Goal: Task Accomplishment & Management: Use online tool/utility

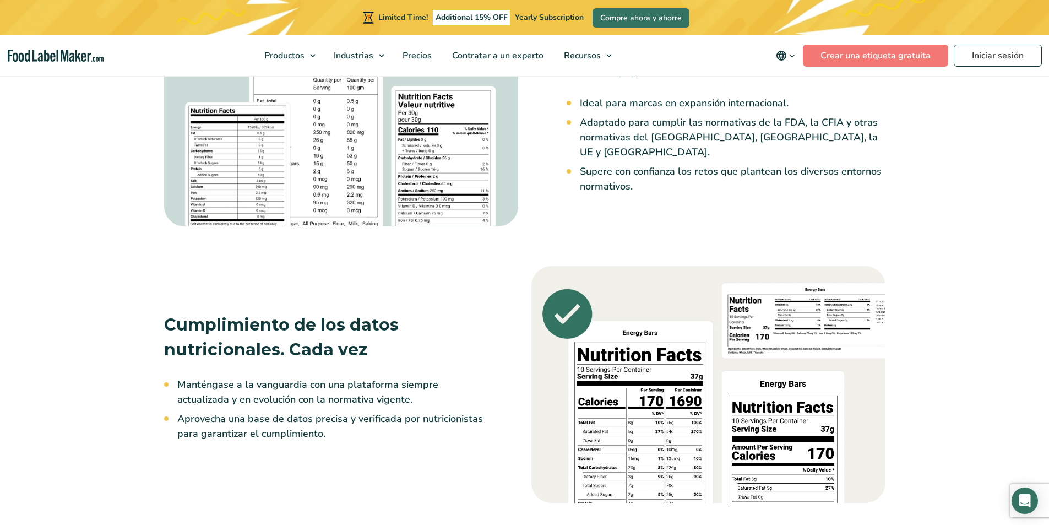
scroll to position [1211, 0]
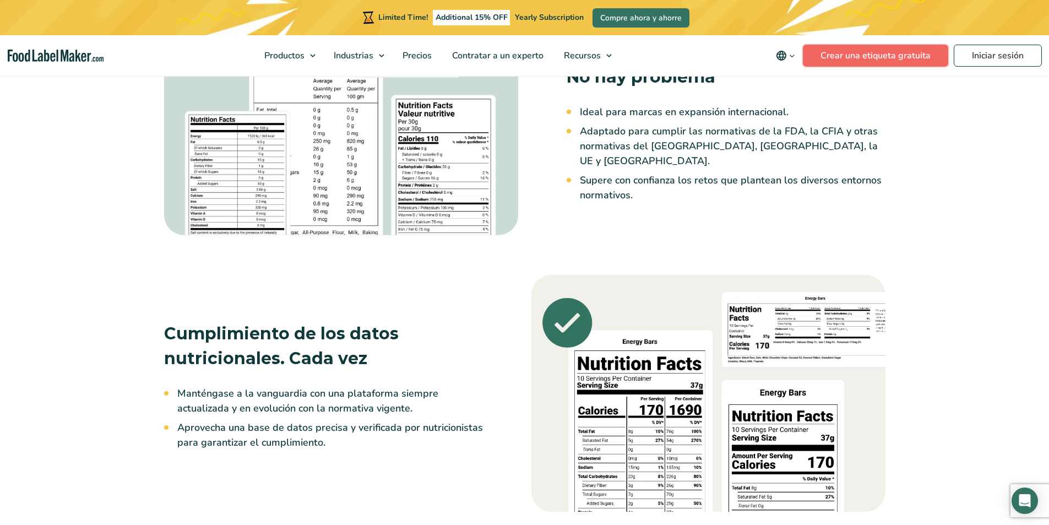
click at [896, 53] on link "Crear una etiqueta gratuita" at bounding box center [875, 56] width 145 height 22
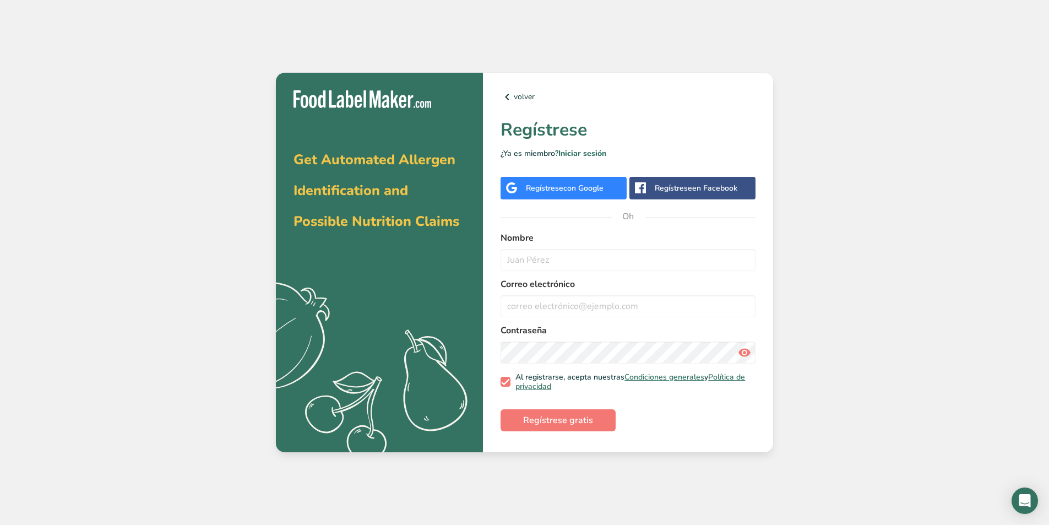
click at [576, 186] on font "con Google" at bounding box center [583, 188] width 40 height 10
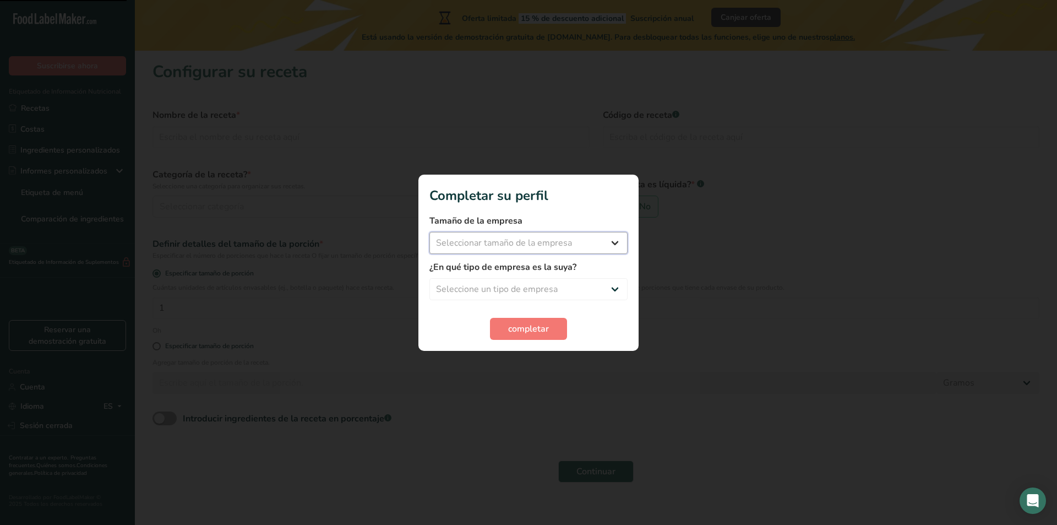
click at [543, 244] on select "Seleccionar tamaño de la empresa Menos de 10 empleados De 10 a 50 empleados De …" at bounding box center [528, 243] width 198 height 22
select select "1"
click at [429, 232] on select "Seleccionar tamaño de la empresa Menos de 10 empleados De 10 a 50 empleados De …" at bounding box center [528, 243] width 198 height 22
click at [528, 285] on select "Seleccione un tipo de empresa Fabricante de alimentos envasados Restaurante y c…" at bounding box center [528, 289] width 198 height 22
select select "8"
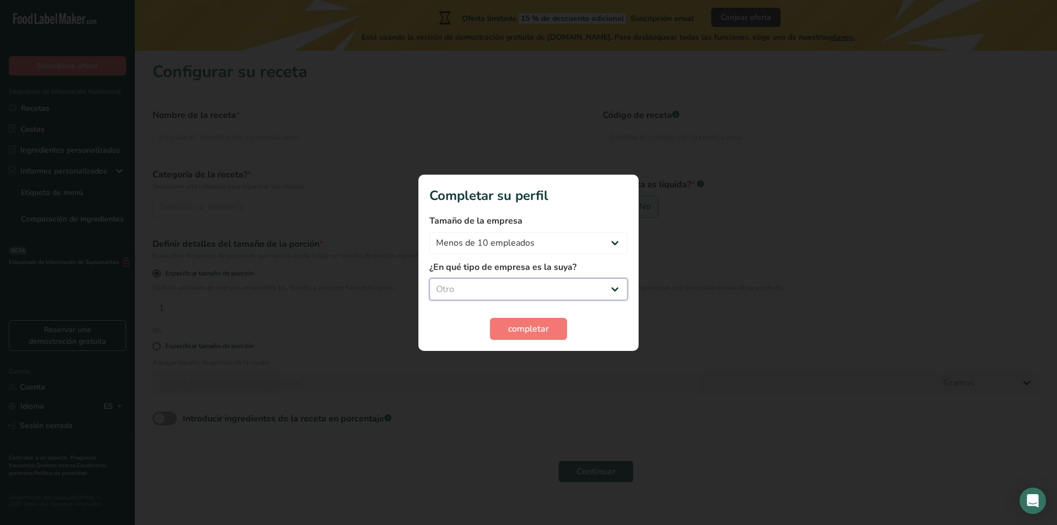
click at [429, 278] on select "Seleccione un tipo de empresa Fabricante de alimentos envasados Restaurante y c…" at bounding box center [528, 289] width 198 height 22
click at [520, 333] on font "completar" at bounding box center [528, 329] width 41 height 12
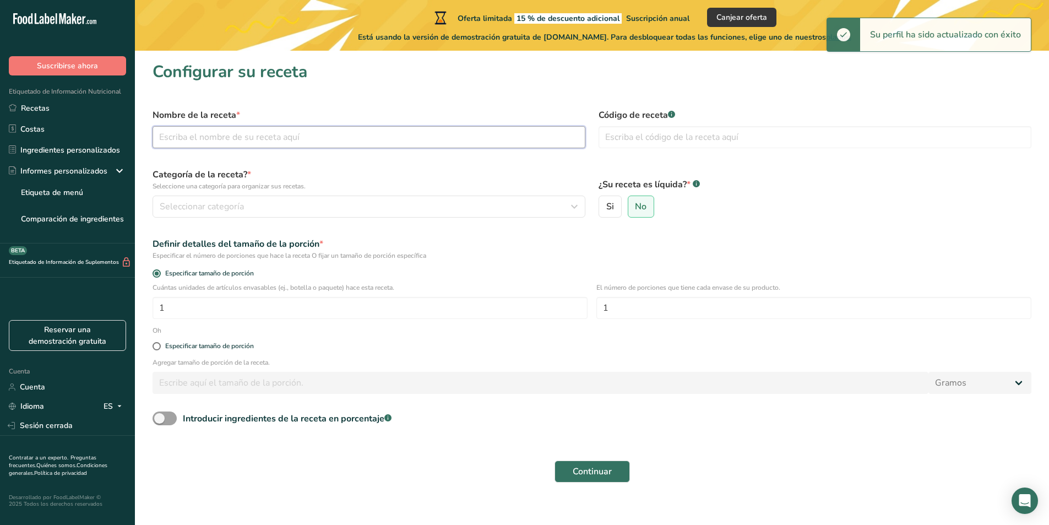
click at [325, 140] on input "text" at bounding box center [368, 137] width 433 height 22
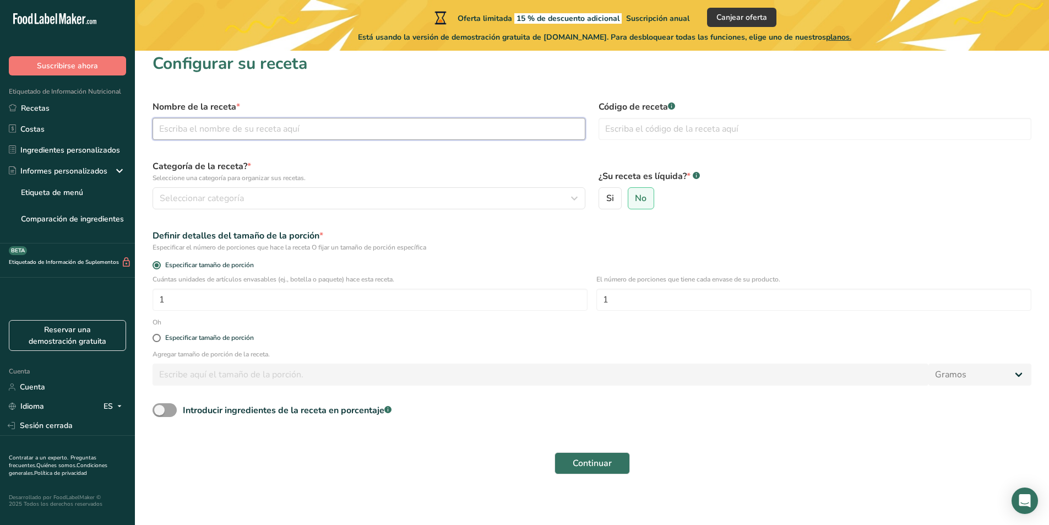
scroll to position [10, 0]
click at [305, 305] on input "1" at bounding box center [369, 297] width 435 height 22
type input "90"
click at [661, 296] on input "1" at bounding box center [813, 297] width 435 height 22
click at [625, 466] on button "Continuar" at bounding box center [591, 461] width 75 height 22
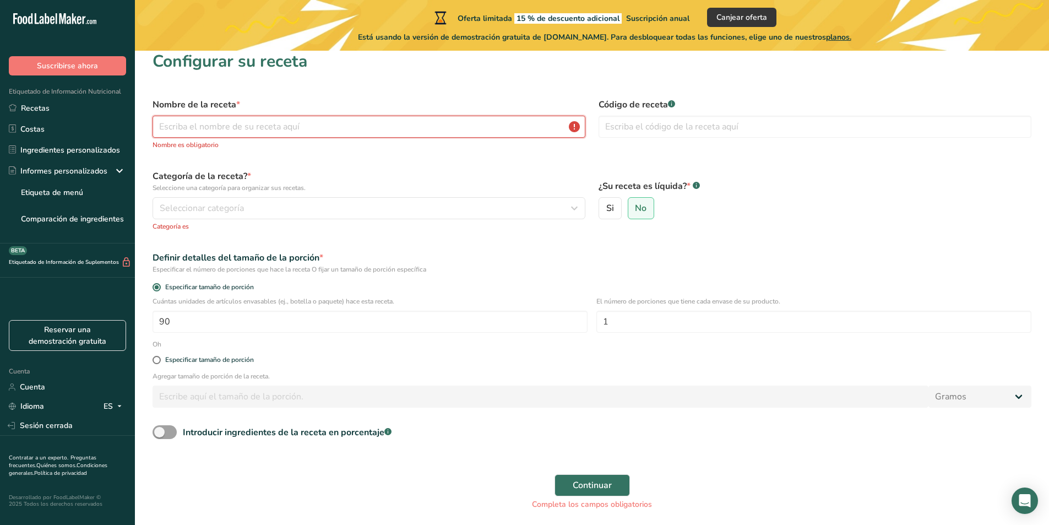
click at [349, 119] on input "text" at bounding box center [368, 127] width 433 height 22
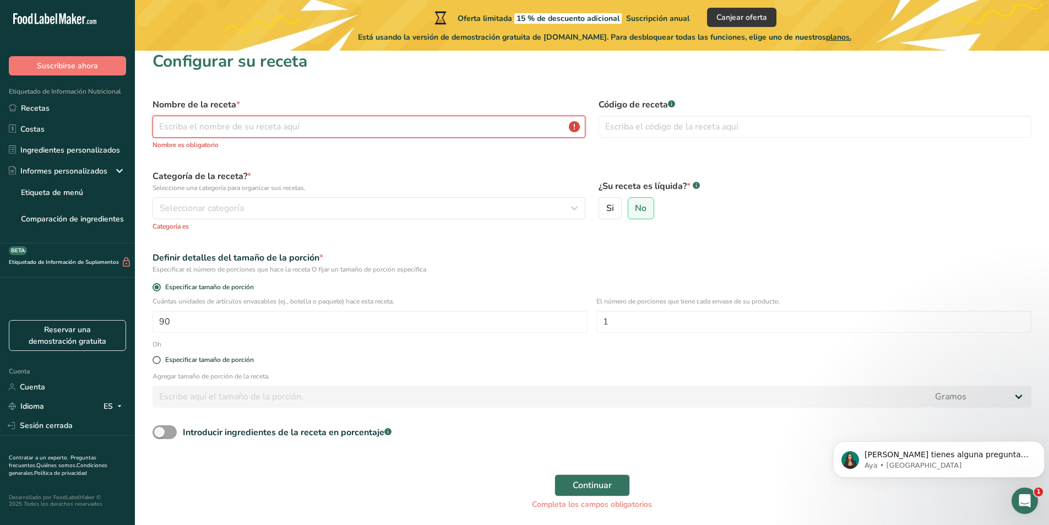
scroll to position [0, 0]
click at [405, 131] on input "text" at bounding box center [368, 127] width 433 height 22
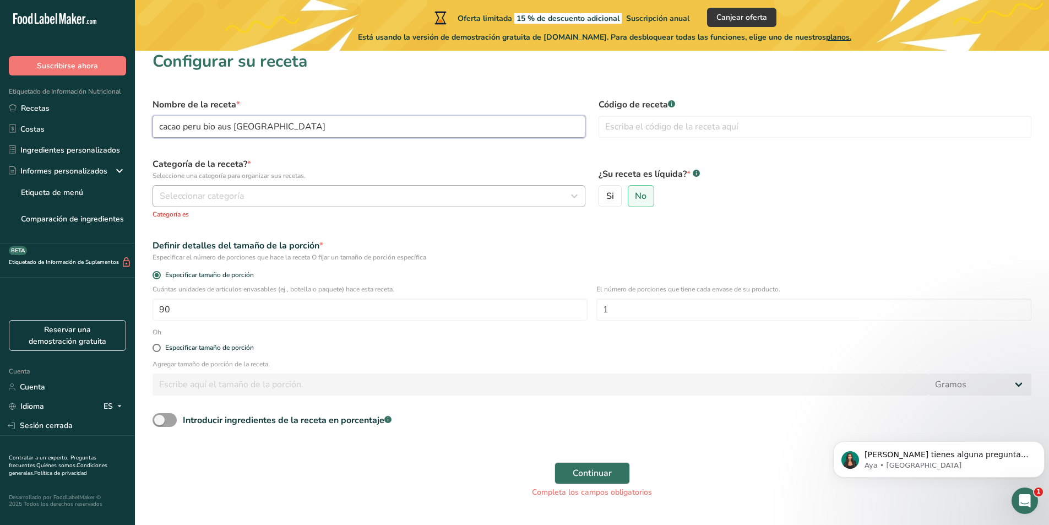
type input "cacao peru bio aus peru"
click at [414, 205] on button "Seleccionar categoría" at bounding box center [368, 196] width 433 height 22
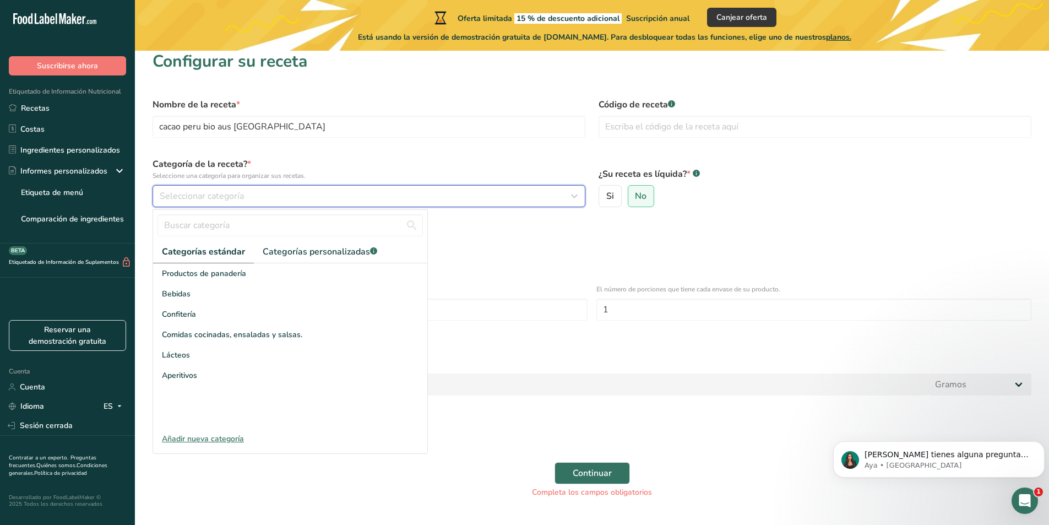
click at [401, 206] on button "Seleccionar categoría" at bounding box center [368, 196] width 433 height 22
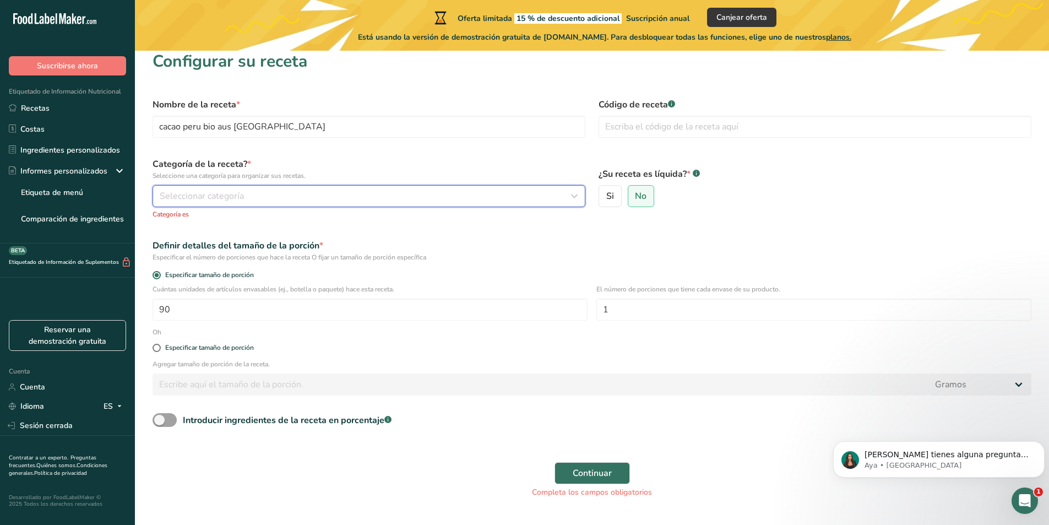
click at [409, 185] on button "Seleccionar categoría" at bounding box center [368, 196] width 433 height 22
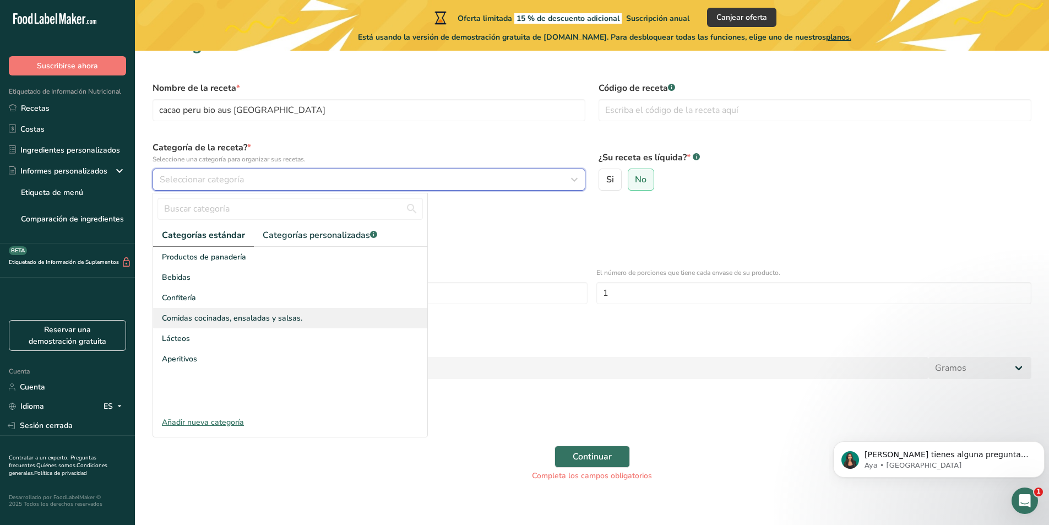
scroll to position [36, 0]
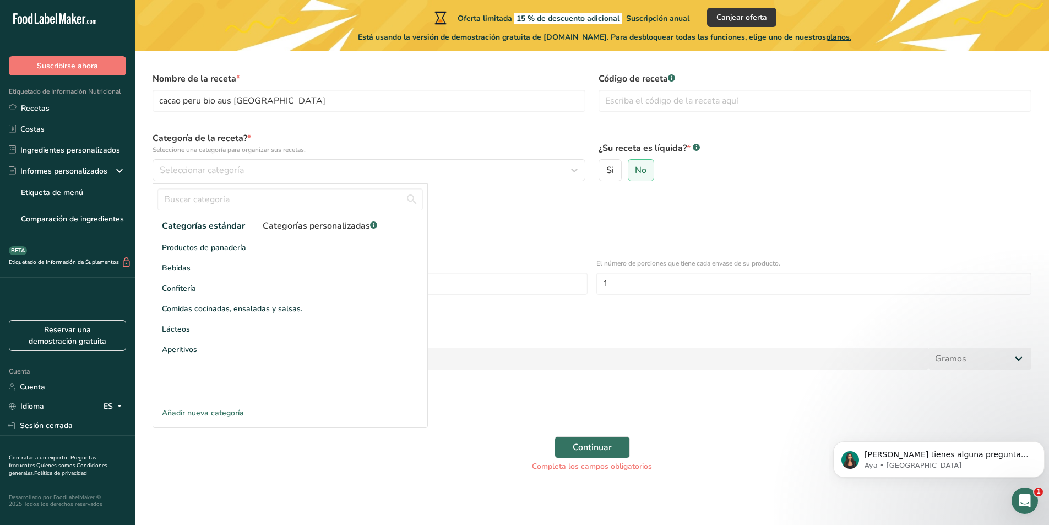
click at [332, 226] on font "Categorías personalizadas" at bounding box center [316, 226] width 107 height 12
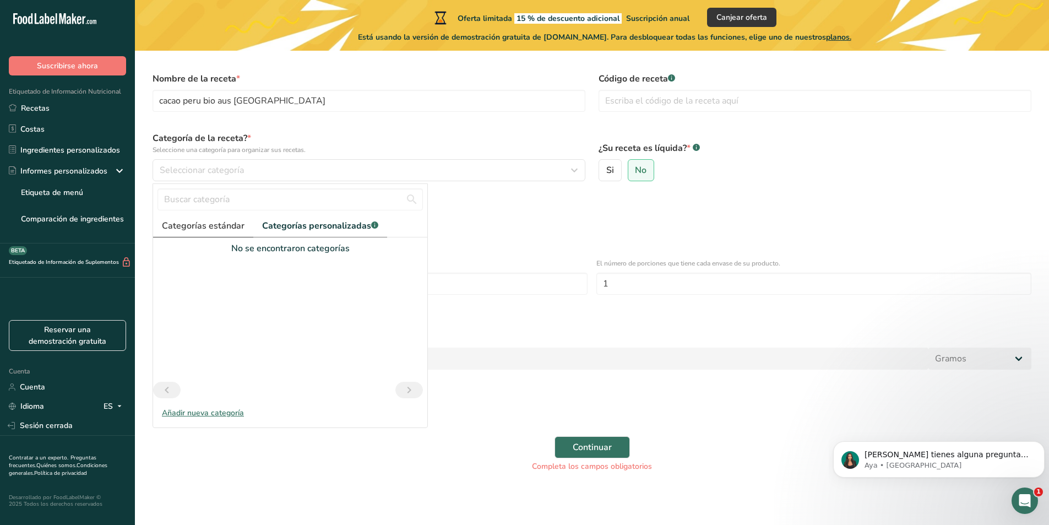
click at [201, 223] on font "Categorías estándar" at bounding box center [203, 226] width 83 height 12
click at [225, 193] on input "text" at bounding box center [289, 199] width 265 height 22
type input "b"
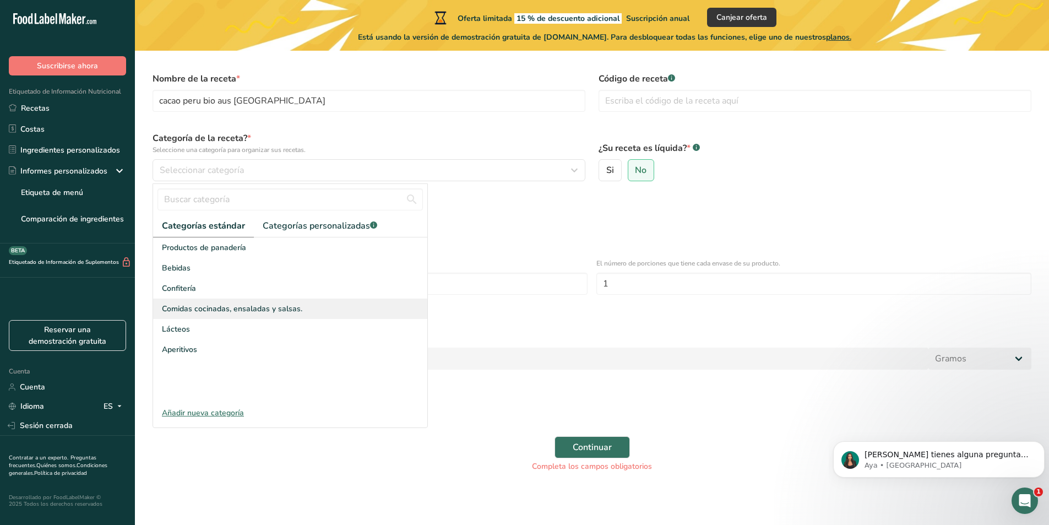
click at [201, 302] on div "Comidas cocinadas, ensaladas y salsas." at bounding box center [290, 308] width 274 height 20
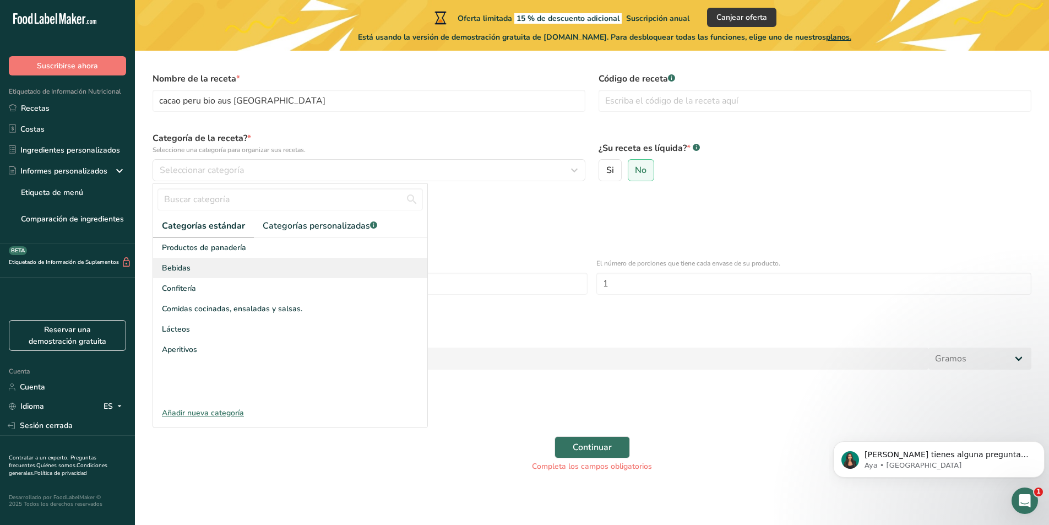
scroll to position [24, 0]
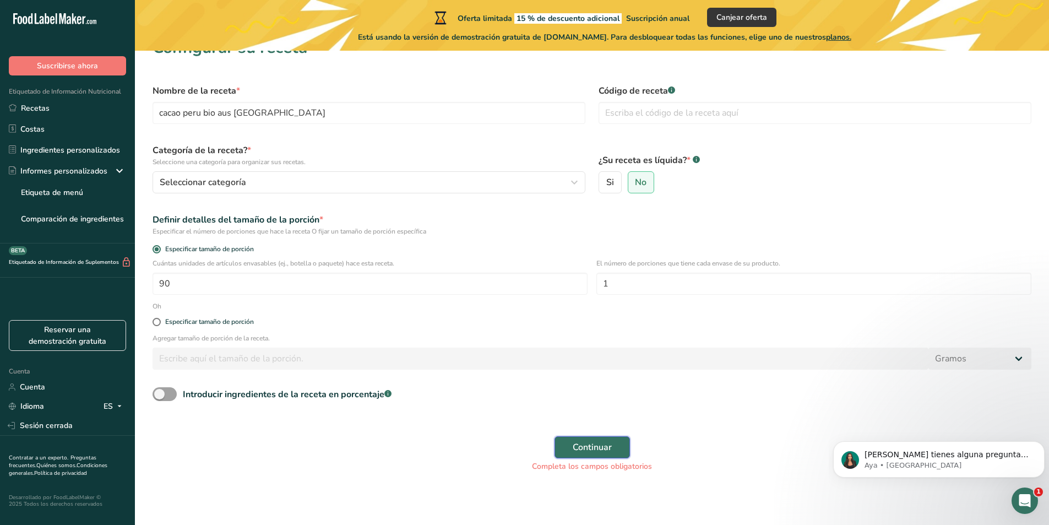
click at [596, 449] on font "Continuar" at bounding box center [591, 447] width 39 height 12
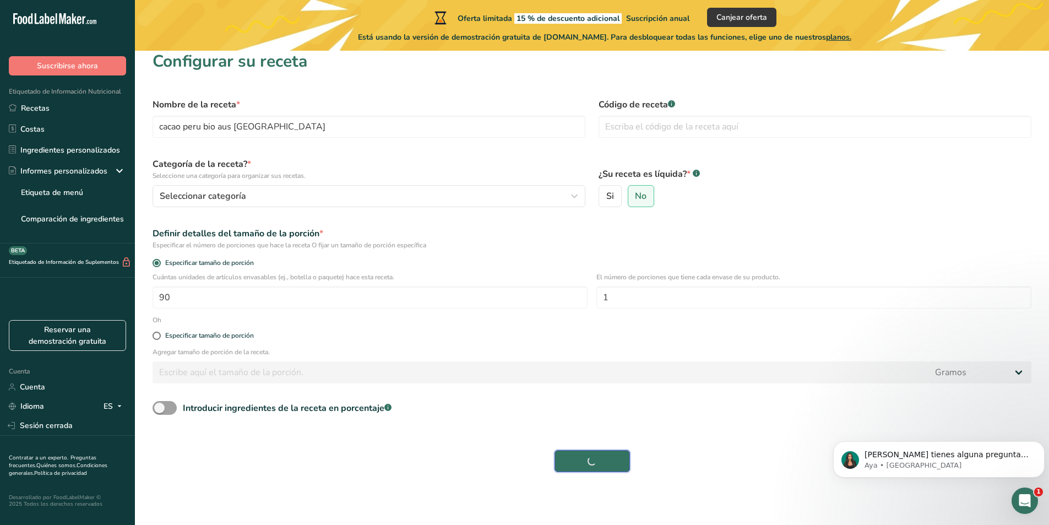
scroll to position [10, 0]
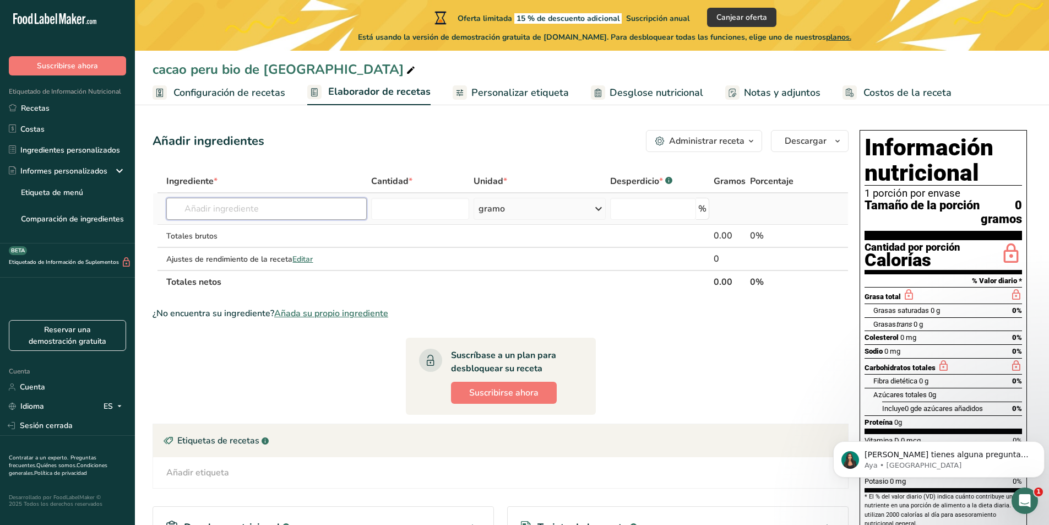
click at [303, 210] on input "text" at bounding box center [266, 209] width 200 height 22
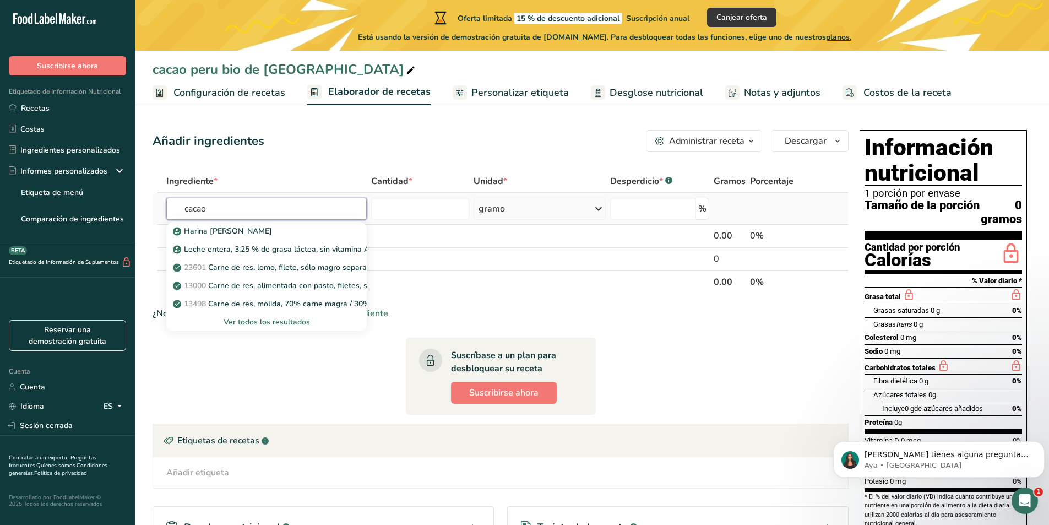
type input "cacao"
click at [304, 326] on font "Ver todos los resultados" at bounding box center [266, 321] width 86 height 10
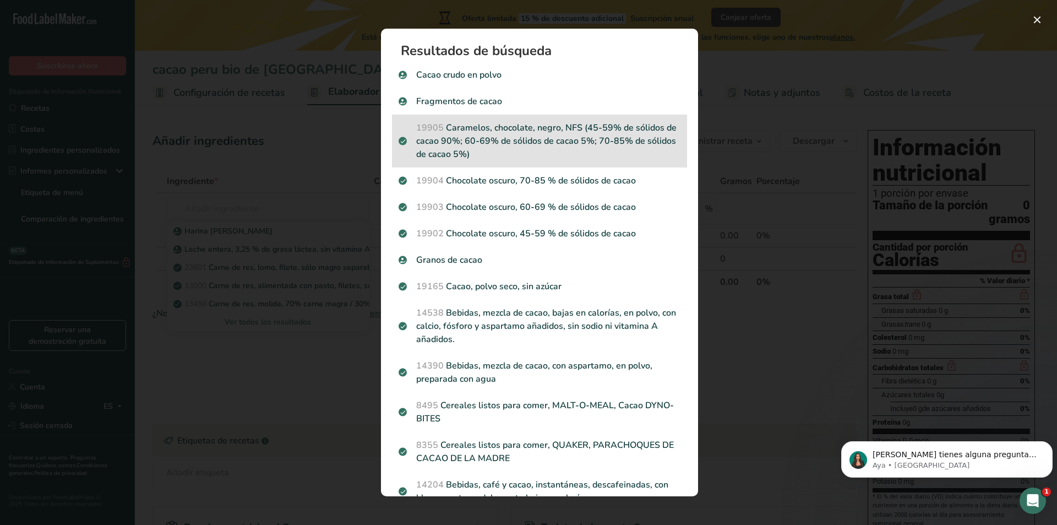
click at [556, 154] on p "19905 Caramelos, chocolate, negro, NFS (45-59% de sólidos de cacao 90%; 60-69% …" at bounding box center [540, 141] width 282 height 40
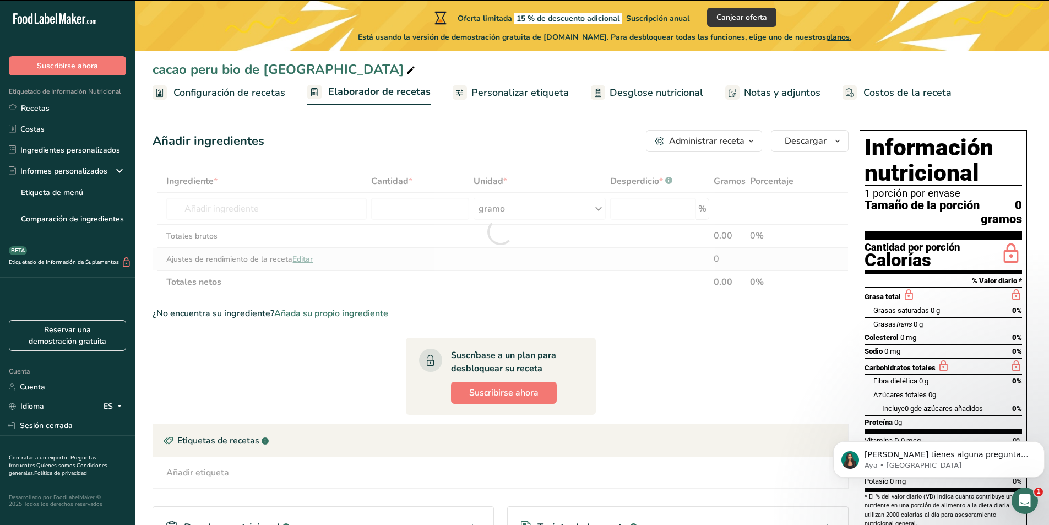
type input "0"
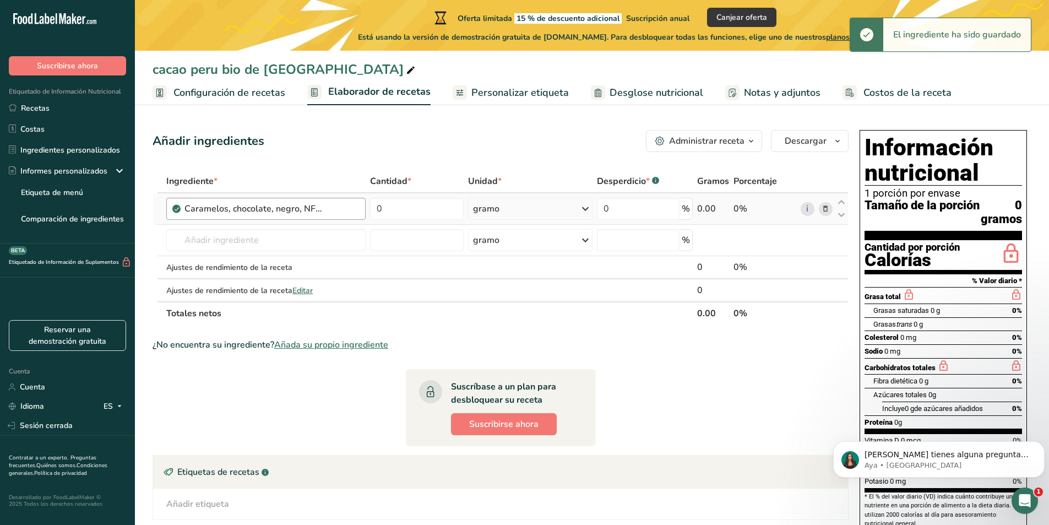
click at [323, 207] on div "Caramelos, chocolate, negro, NFS (45-59% de sólidos de cacao 90%; 60-69% de sól…" at bounding box center [271, 208] width 174 height 13
click at [347, 211] on div "Caramelos, chocolate, negro, NFS (45-59% de sólidos de cacao 90%; 60-69% de sól…" at bounding box center [271, 208] width 174 height 13
click at [304, 217] on div "Caramelos, chocolate, negro, NFS (45-59% de sólidos de cacao 90%; 60-69% de sól…" at bounding box center [265, 209] width 199 height 22
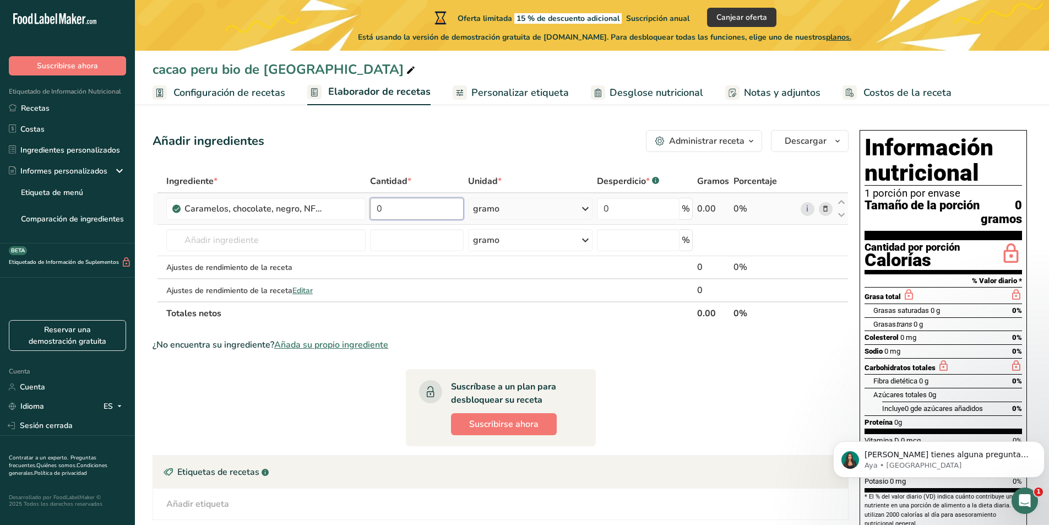
click at [405, 211] on input "0" at bounding box center [417, 209] width 94 height 22
type input "90"
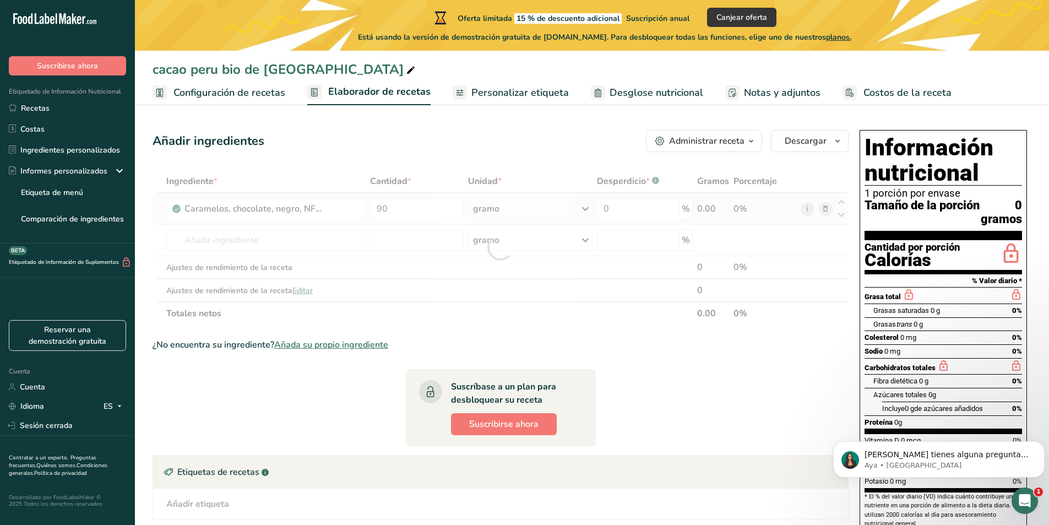
click at [512, 203] on div "Ingrediente * Cantidad * Unidad * Desperdicio * .a-a{fill:#347362;}.b-a{fill:#f…" at bounding box center [500, 247] width 696 height 155
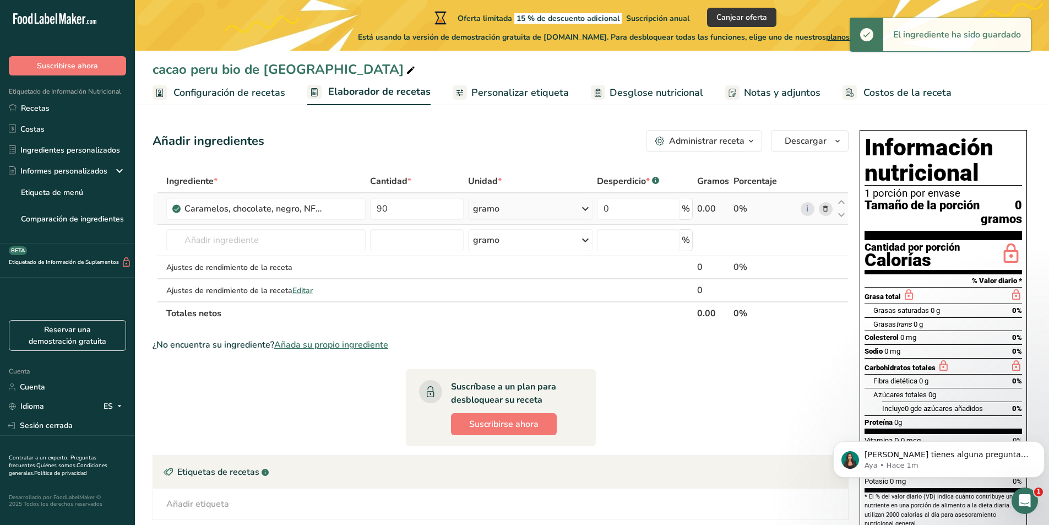
click at [522, 206] on div "gramo" at bounding box center [530, 209] width 124 height 22
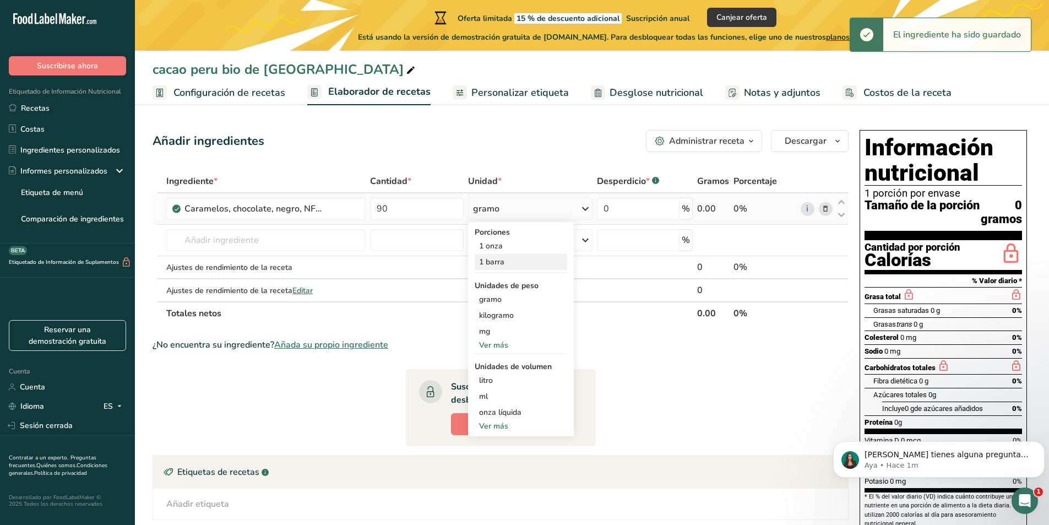
click at [511, 259] on div "1 barra" at bounding box center [520, 262] width 92 height 16
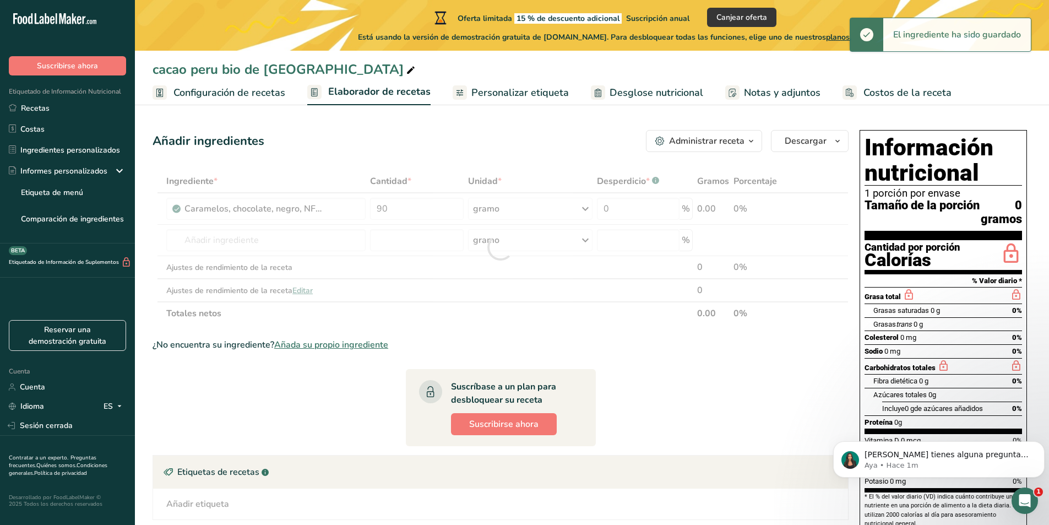
click at [635, 212] on div at bounding box center [500, 247] width 696 height 155
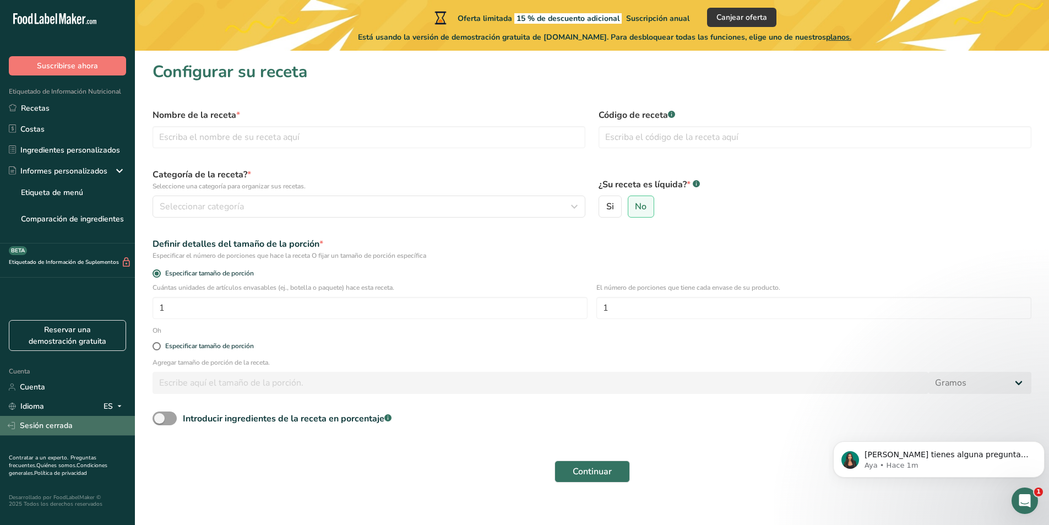
click at [98, 419] on link "Sesión cerrada" at bounding box center [67, 425] width 135 height 19
